Goal: Task Accomplishment & Management: Complete application form

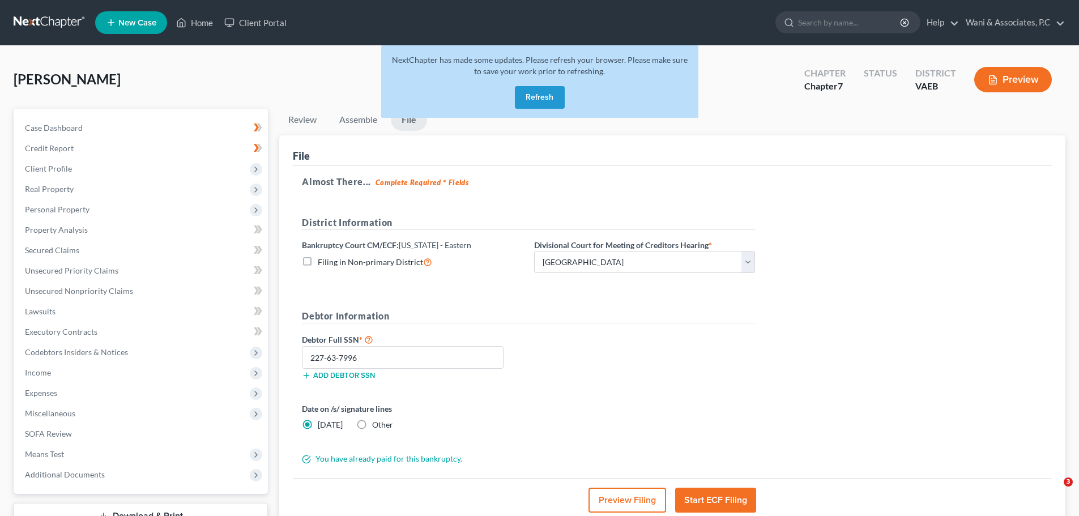
select select "0"
click at [538, 94] on button "Refresh" at bounding box center [540, 97] width 50 height 23
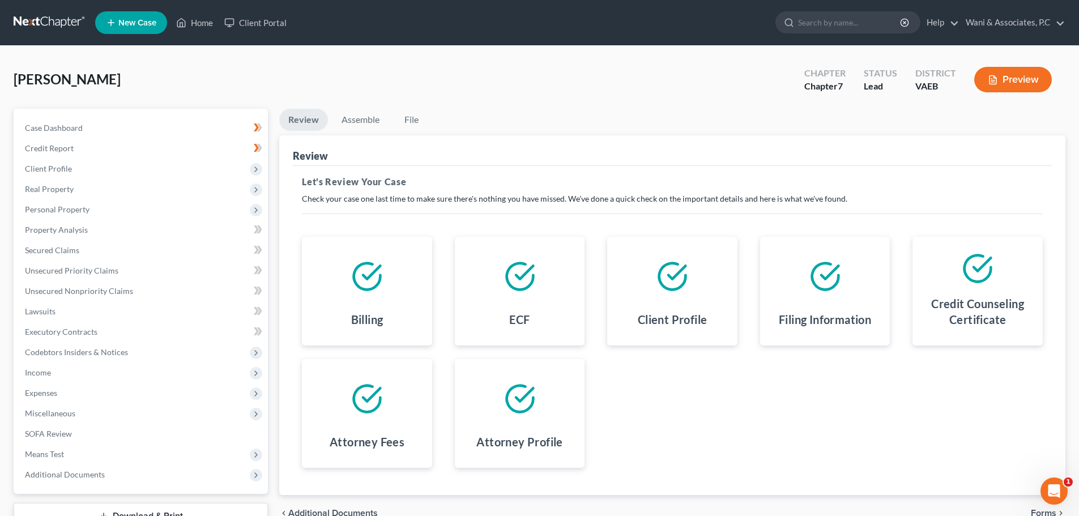
scroll to position [86, 0]
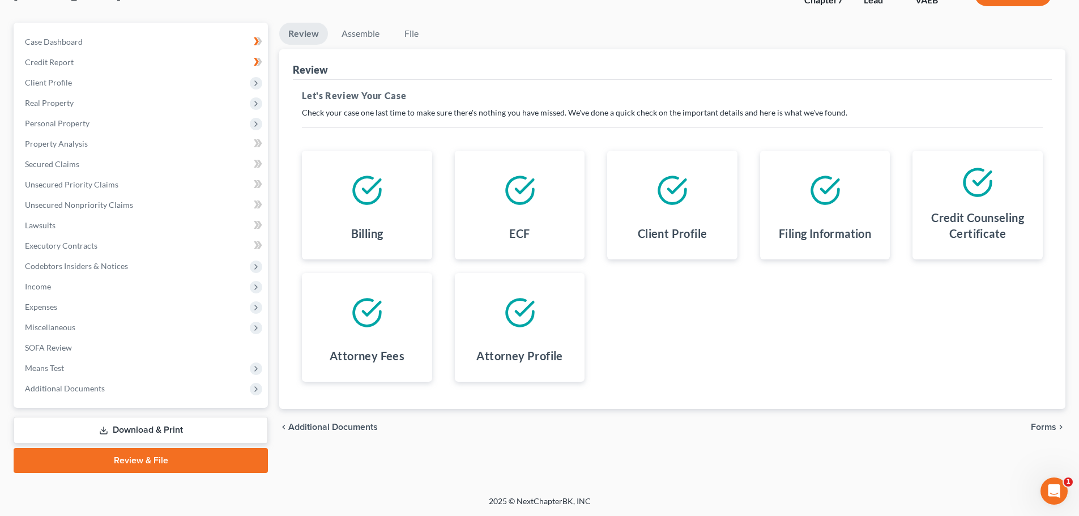
click at [227, 458] on link "Review & File" at bounding box center [141, 460] width 254 height 25
click at [1042, 423] on span "Forms" at bounding box center [1043, 427] width 25 height 9
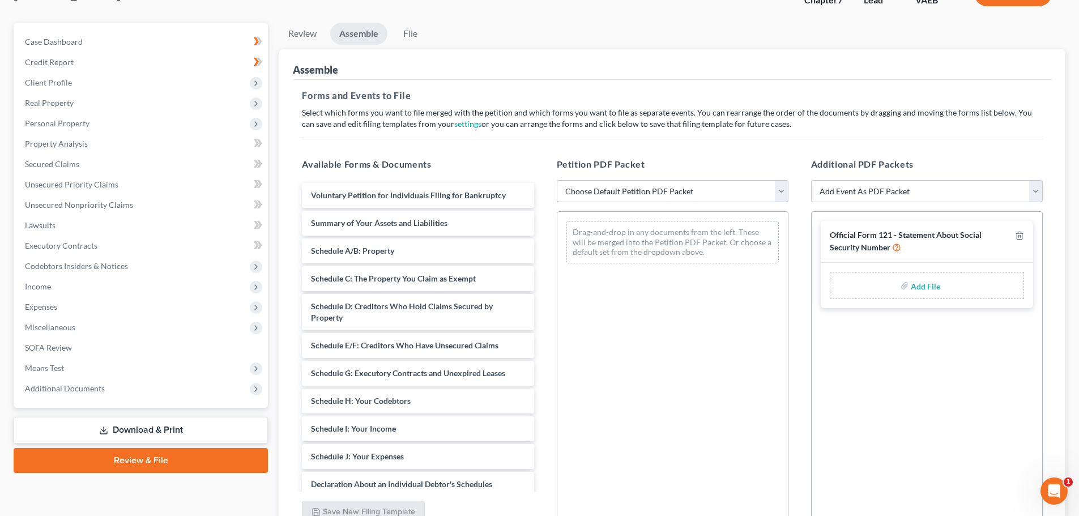
click at [724, 197] on select "Choose Default Petition PDF Packet Complete Bankruptcy Petition (all forms and …" at bounding box center [673, 191] width 232 height 23
select select "0"
click at [557, 180] on select "Choose Default Petition PDF Packet Complete Bankruptcy Petition (all forms and …" at bounding box center [673, 191] width 232 height 23
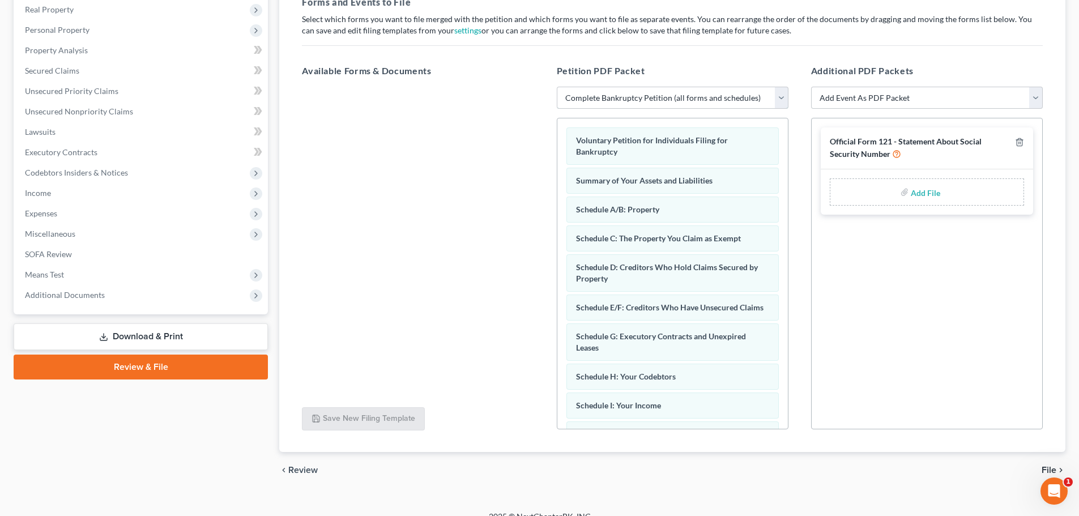
scroll to position [195, 0]
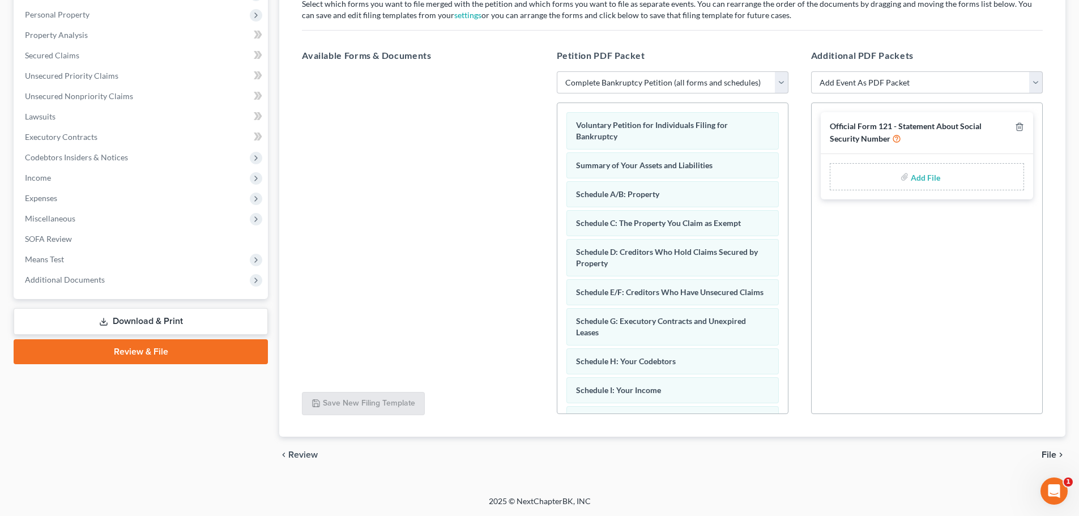
click at [1049, 451] on span "File" at bounding box center [1049, 454] width 15 height 9
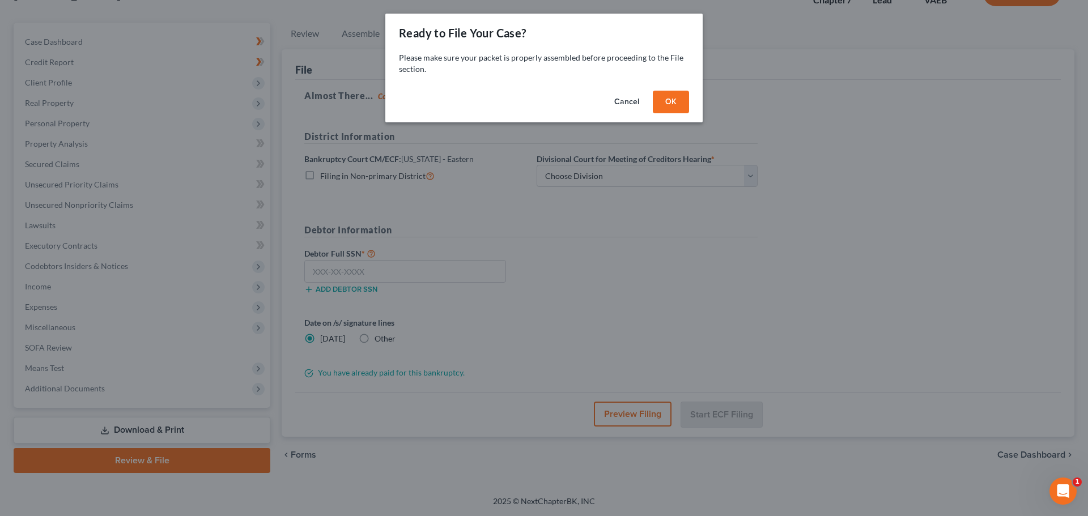
click at [682, 100] on button "OK" at bounding box center [671, 102] width 36 height 23
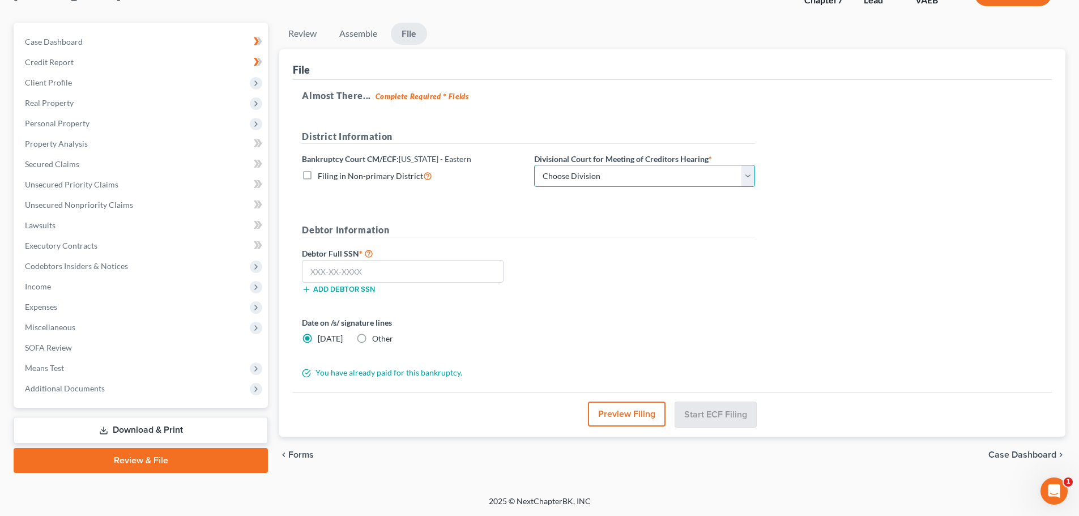
click at [611, 173] on select "Choose Division Alexandria Newport News Norfolk Richmond" at bounding box center [644, 176] width 221 height 23
select select "0"
click at [534, 165] on select "Choose Division Alexandria Newport News Norfolk Richmond" at bounding box center [644, 176] width 221 height 23
click at [369, 278] on input "text" at bounding box center [403, 271] width 202 height 23
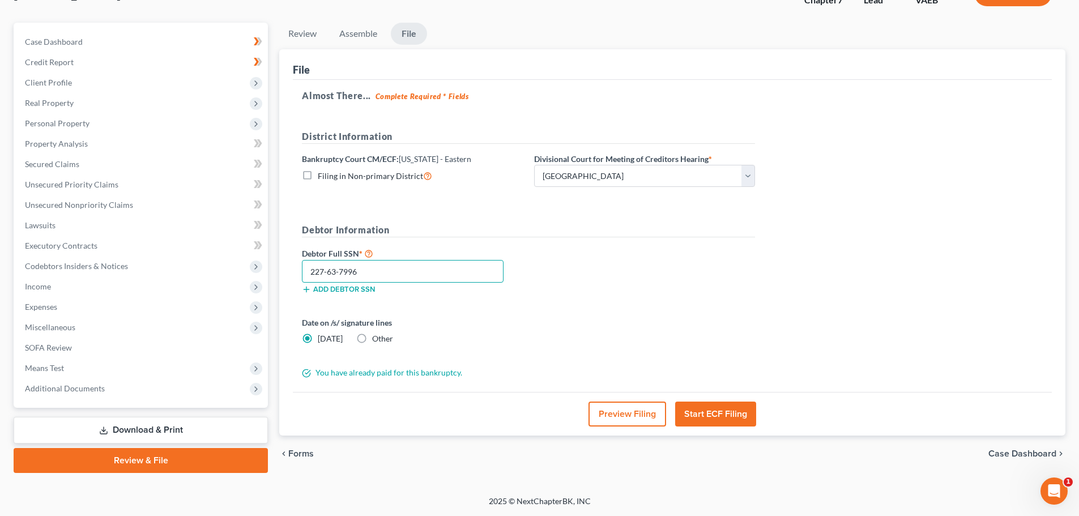
type input "227-63-7996"
click at [738, 414] on button "Start ECF Filing" at bounding box center [715, 414] width 81 height 25
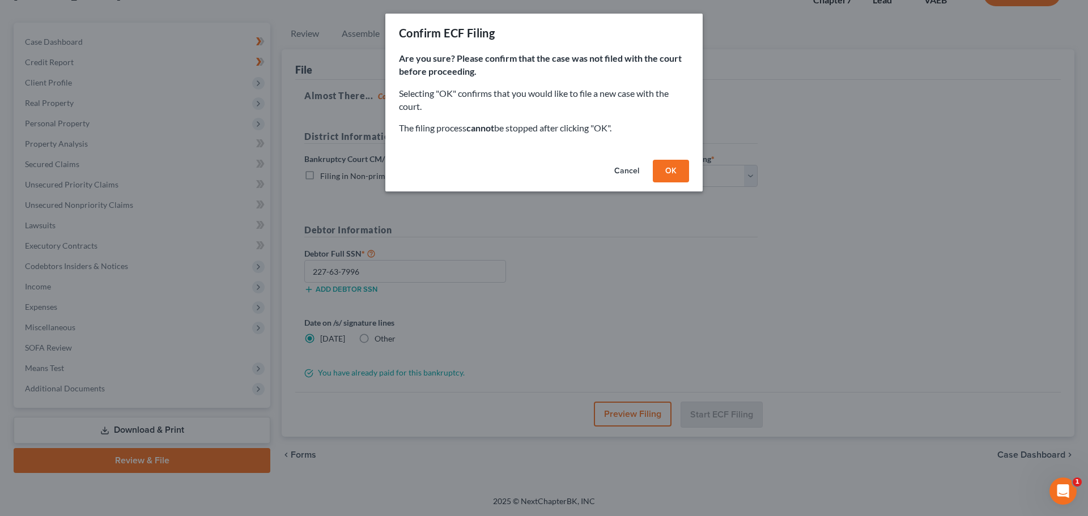
click at [677, 176] on button "OK" at bounding box center [671, 171] width 36 height 23
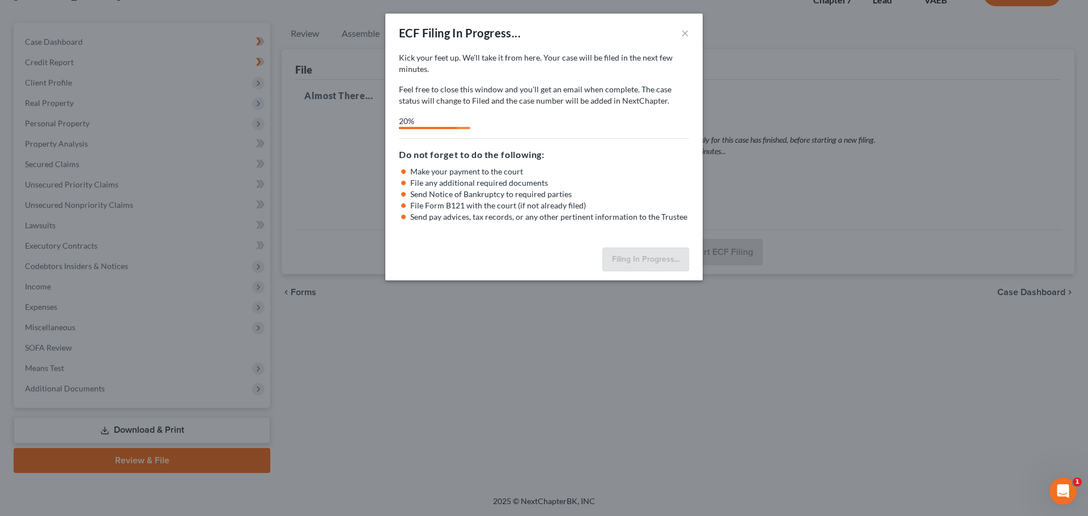
select select "0"
